Goal: Communication & Community: Ask a question

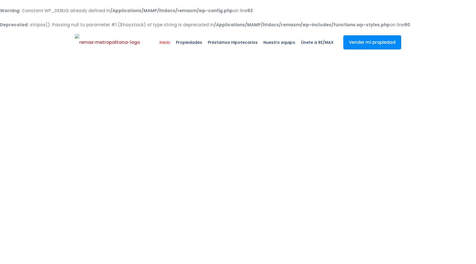
select select
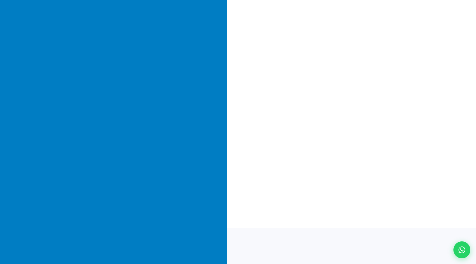
scroll to position [81, 0]
click at [460, 248] on icon at bounding box center [461, 249] width 7 height 7
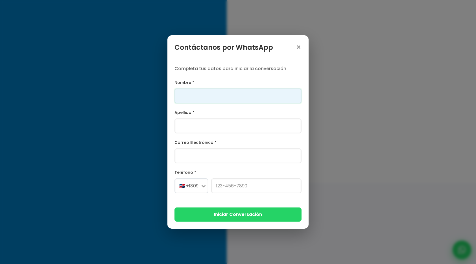
scroll to position [0, 0]
type input "Franklin"
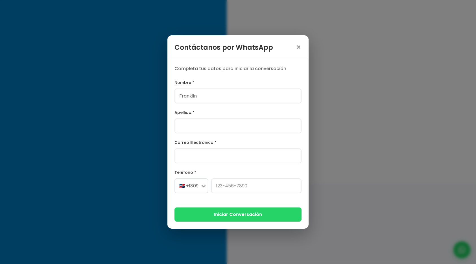
type input "[PERSON_NAME]"
type input "[PERSON_NAME][EMAIL_ADDRESS][PERSON_NAME][DOMAIN_NAME]"
select select "+1"
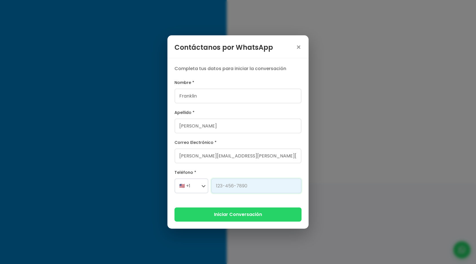
type input "[PHONE_NUMBER]"
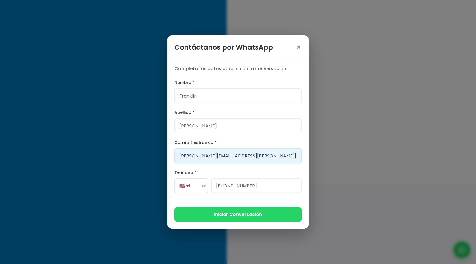
click at [214, 156] on input "[PERSON_NAME][EMAIL_ADDRESS][PERSON_NAME][DOMAIN_NAME]" at bounding box center [237, 155] width 127 height 15
type input "[PERSON_NAME][EMAIL_ADDRESS][DOMAIN_NAME]"
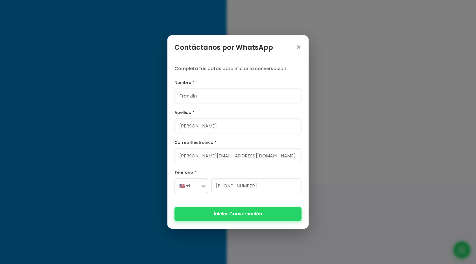
click at [241, 210] on button "Iniciar Conversación" at bounding box center [237, 214] width 127 height 14
